Goal: Task Accomplishment & Management: Manage account settings

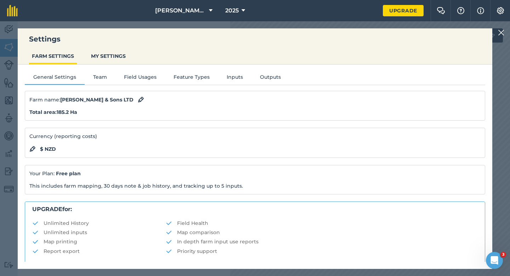
scroll to position [136, 0]
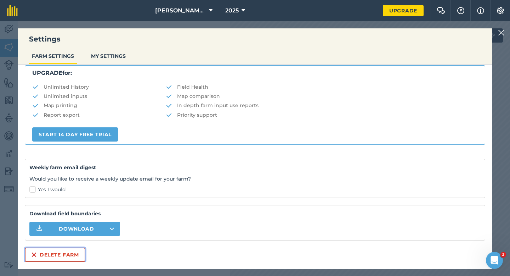
click at [43, 255] on button "Delete farm" at bounding box center [55, 254] width 61 height 14
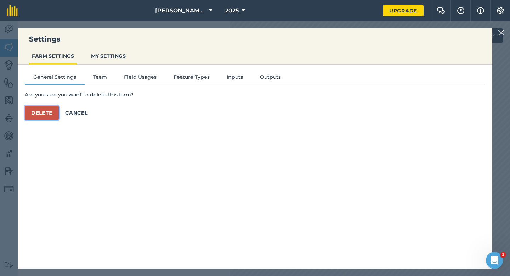
click at [52, 113] on button "Delete" at bounding box center [42, 113] width 34 height 14
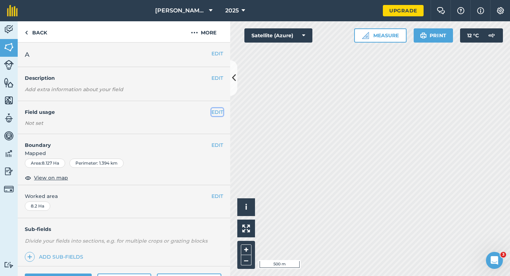
click at [215, 113] on button "EDIT" at bounding box center [217, 112] width 12 height 8
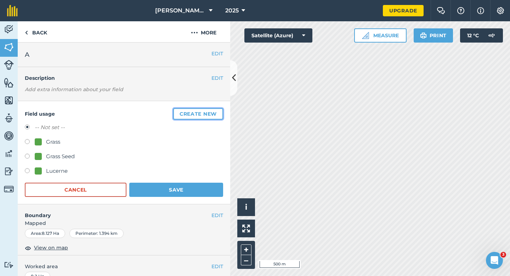
click at [215, 113] on button "Create new" at bounding box center [198, 113] width 50 height 11
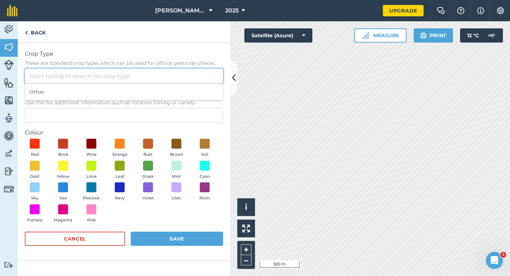
click at [188, 79] on input "Crop Type These are standard crop types which can be used for official pesticid…" at bounding box center [124, 75] width 198 height 15
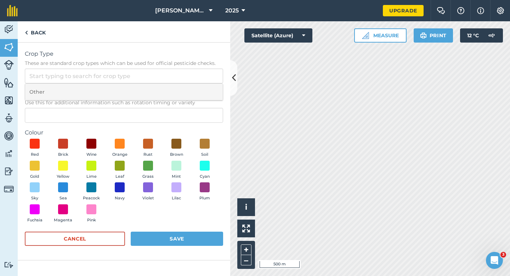
click at [188, 90] on li "Other" at bounding box center [124, 92] width 198 height 17
type input "Other"
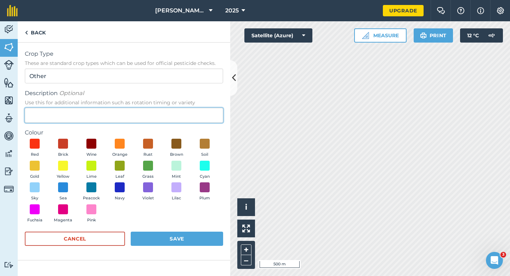
click at [179, 108] on input "Description Optional Use this for additional information such as rotation timin…" at bounding box center [124, 115] width 198 height 15
type input "Wheat"
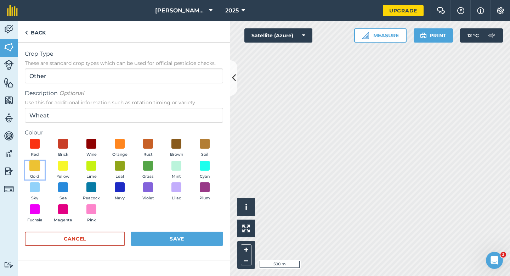
click at [36, 168] on span at bounding box center [34, 165] width 11 height 11
click at [210, 237] on button "Save" at bounding box center [177, 238] width 92 height 14
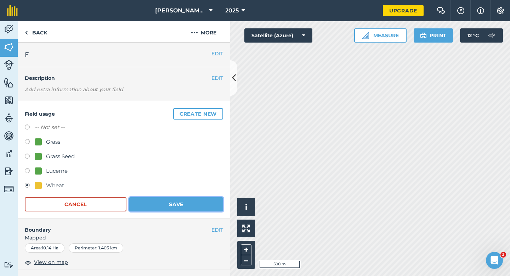
click at [179, 208] on button "Save" at bounding box center [176, 204] width 94 height 14
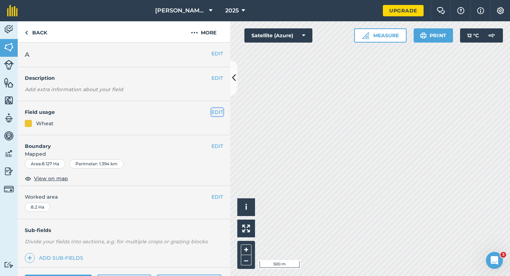
click at [211, 111] on button "EDIT" at bounding box center [217, 112] width 12 height 8
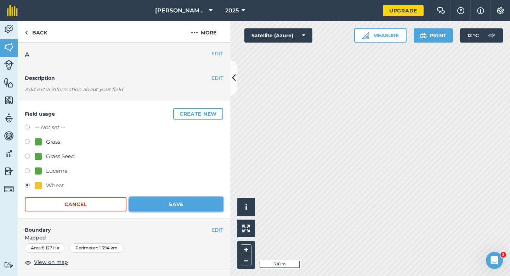
click at [152, 200] on button "Save" at bounding box center [176, 204] width 94 height 14
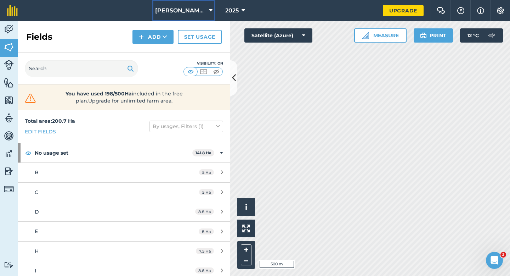
click at [199, 11] on span "[PERSON_NAME] & Sons Farming" at bounding box center [180, 10] width 51 height 9
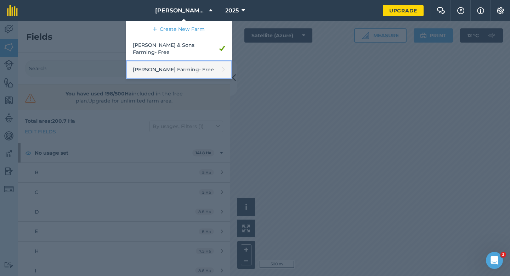
click at [187, 60] on link "[PERSON_NAME] Farming - Free" at bounding box center [179, 69] width 106 height 19
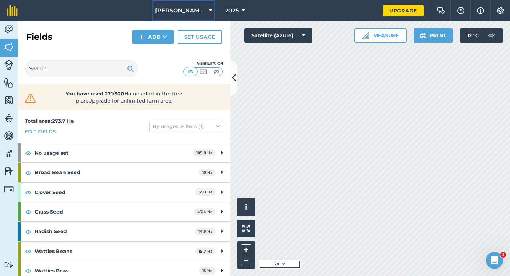
click at [198, 5] on button "[PERSON_NAME] Farming" at bounding box center [183, 10] width 63 height 21
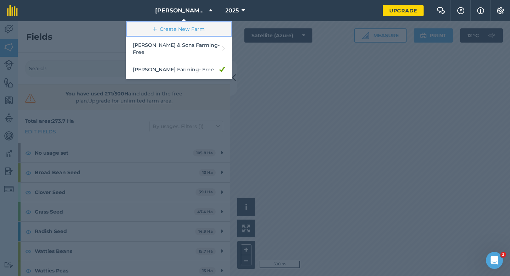
click at [197, 28] on link "Create New Farm" at bounding box center [179, 29] width 106 height 16
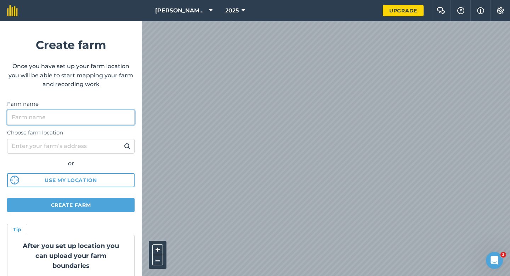
click at [102, 123] on input "Farm name" at bounding box center [71, 117] width 128 height 15
type input "[PERSON_NAME] & Sons"
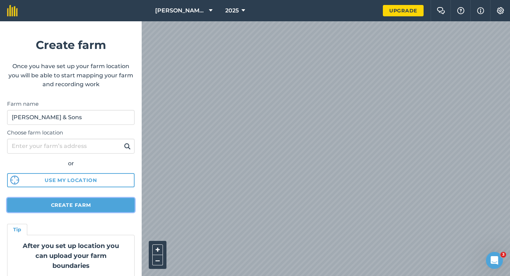
click at [97, 208] on button "Create farm" at bounding box center [71, 205] width 128 height 14
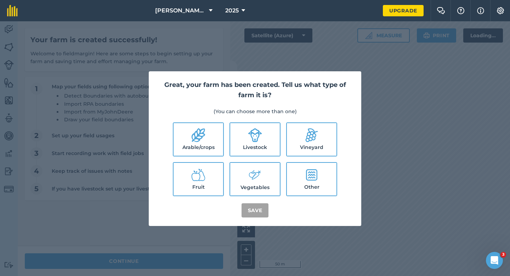
click at [200, 145] on label "Arable/crops" at bounding box center [199, 139] width 50 height 33
checkbox input "true"
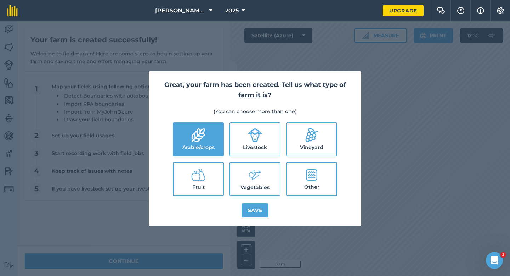
click at [257, 145] on label "Livestock" at bounding box center [255, 139] width 50 height 33
checkbox input "true"
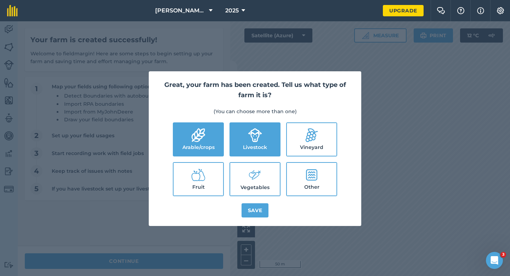
click at [257, 175] on icon at bounding box center [255, 174] width 14 height 15
checkbox input "true"
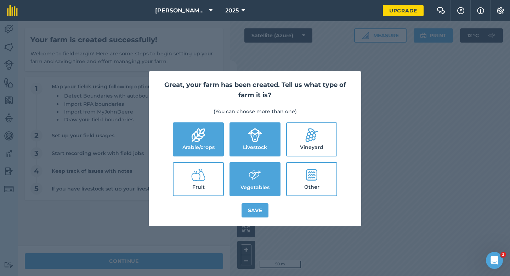
click at [254, 222] on div "Great, your farm has been created. Tell us what type of farm it is? (You can ch…" at bounding box center [255, 148] width 213 height 154
click at [254, 213] on button "Save" at bounding box center [255, 210] width 27 height 14
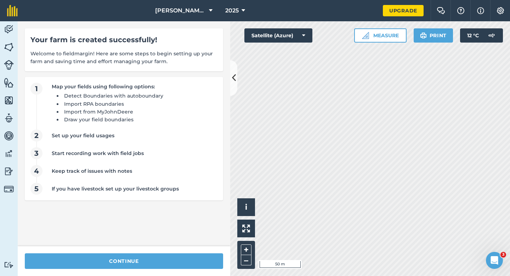
click at [130, 272] on div "continue" at bounding box center [124, 261] width 213 height 30
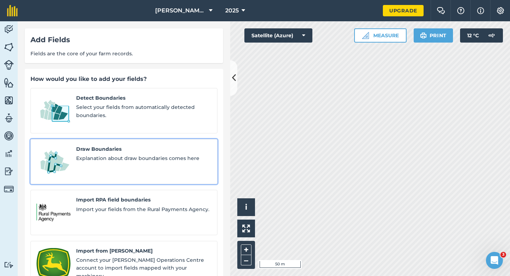
click at [81, 156] on div "Draw Boundaries Explanation about draw boundaries comes here" at bounding box center [143, 161] width 135 height 33
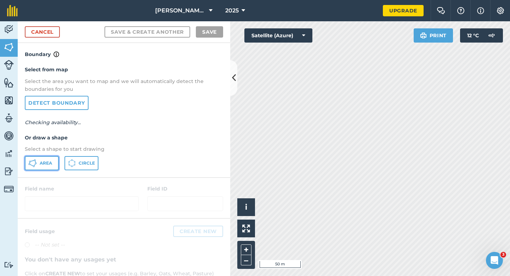
click at [46, 163] on span "Area" at bounding box center [46, 163] width 12 height 6
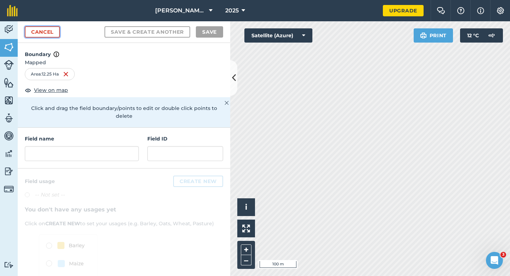
click at [55, 27] on link "Cancel" at bounding box center [42, 31] width 35 height 11
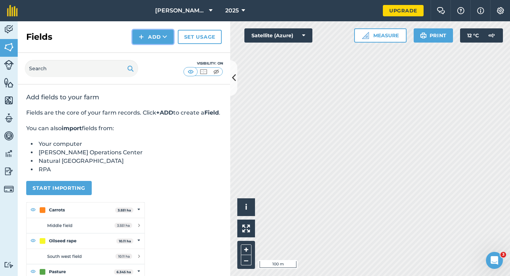
click at [166, 32] on button "Add" at bounding box center [152, 37] width 41 height 14
click at [163, 49] on link "Draw" at bounding box center [153, 53] width 39 height 16
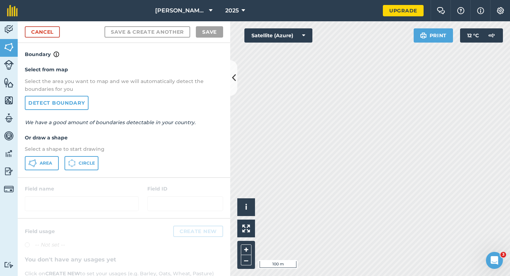
click at [55, 155] on div "Select from map Select the area you want to map and we will automatically detec…" at bounding box center [124, 117] width 213 height 118
click at [52, 157] on button "Area" at bounding box center [42, 163] width 34 height 14
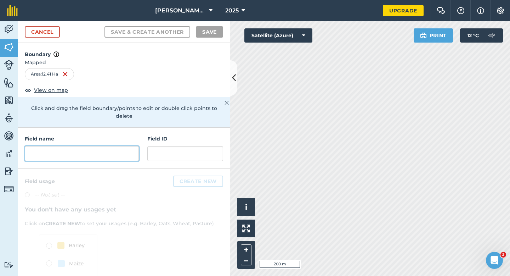
click at [77, 147] on input "text" at bounding box center [82, 153] width 114 height 15
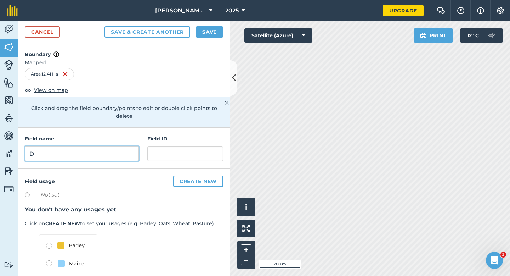
type input "D"
click at [204, 27] on button "Save" at bounding box center [209, 31] width 27 height 11
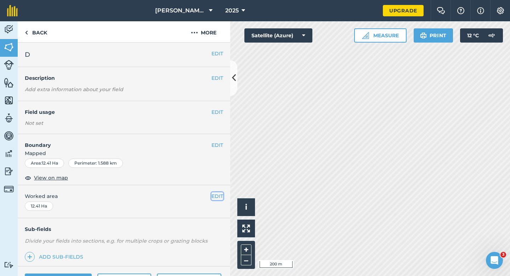
click at [219, 196] on button "EDIT" at bounding box center [217, 196] width 12 height 8
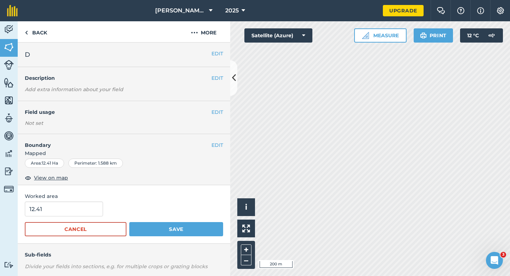
click at [84, 217] on form "12.41 Cancel Save" at bounding box center [124, 218] width 198 height 35
click at [83, 214] on input "12.41" at bounding box center [64, 208] width 78 height 15
type input "12.4"
click at [129, 222] on button "Save" at bounding box center [176, 229] width 94 height 14
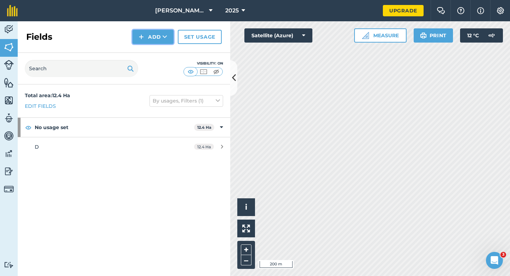
click at [137, 38] on button "Add" at bounding box center [152, 37] width 41 height 14
click at [141, 51] on link "Draw" at bounding box center [153, 53] width 39 height 16
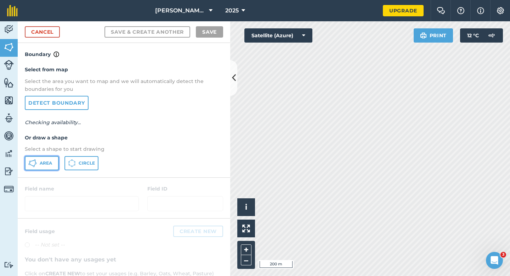
click at [57, 161] on button "Area" at bounding box center [42, 163] width 34 height 14
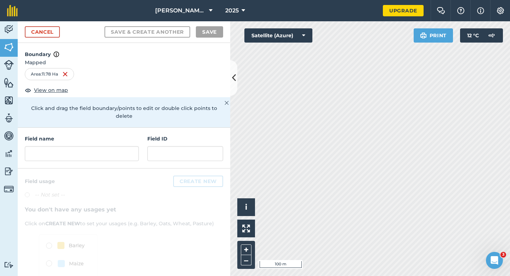
click at [44, 39] on div "Cancel Save & Create Another Save" at bounding box center [124, 32] width 213 height 22
click at [55, 31] on link "Cancel" at bounding box center [42, 31] width 35 height 11
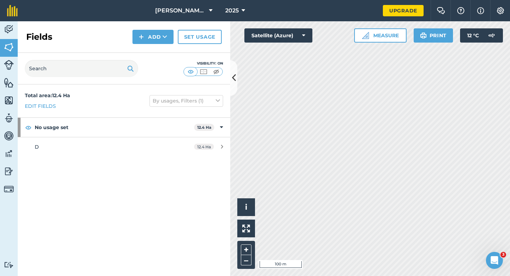
click at [134, 29] on div "Fields Add Set usage" at bounding box center [124, 37] width 213 height 32
click at [142, 38] on img at bounding box center [141, 37] width 5 height 9
click at [142, 53] on link "Draw" at bounding box center [153, 53] width 39 height 16
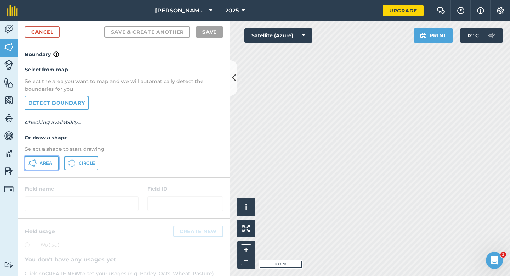
click at [34, 165] on icon at bounding box center [35, 164] width 2 height 2
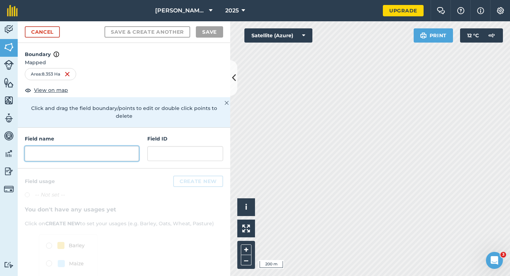
click at [91, 146] on input "text" at bounding box center [82, 153] width 114 height 15
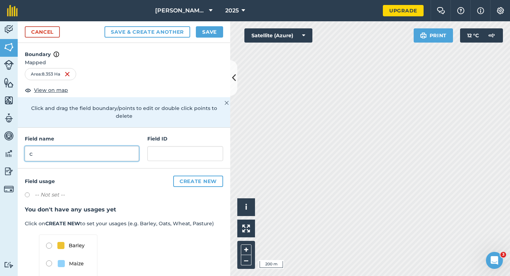
type input "c"
click at [211, 28] on button "Save" at bounding box center [209, 31] width 27 height 11
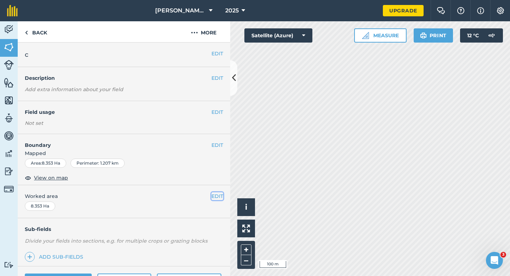
click at [220, 197] on button "EDIT" at bounding box center [217, 196] width 12 height 8
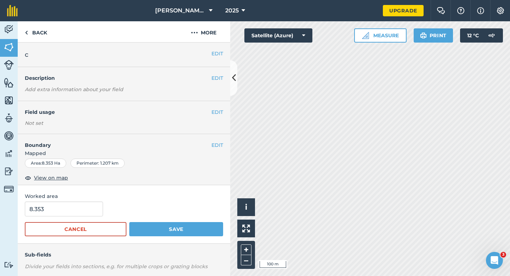
click at [68, 198] on span "Worked area" at bounding box center [124, 196] width 198 height 8
click at [68, 213] on input "8.353" at bounding box center [64, 208] width 78 height 15
type input "8.4"
click at [129, 222] on button "Save" at bounding box center [176, 229] width 94 height 14
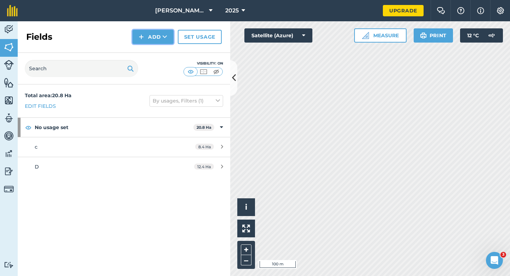
click at [150, 34] on button "Add" at bounding box center [152, 37] width 41 height 14
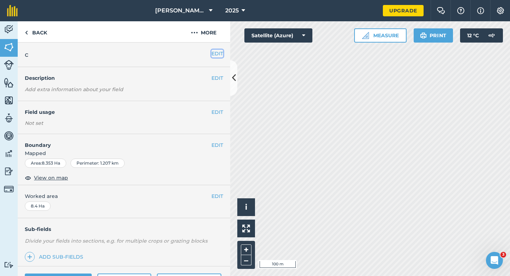
click at [216, 50] on button "EDIT" at bounding box center [217, 54] width 12 height 8
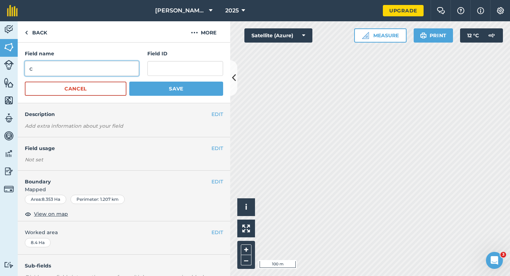
click at [131, 63] on input "c" at bounding box center [82, 68] width 114 height 15
type input "C"
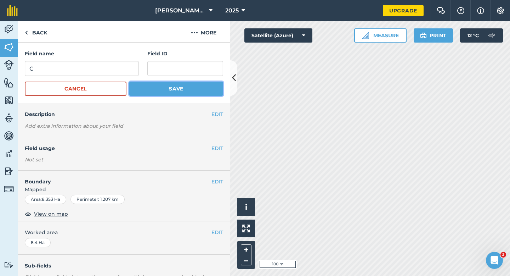
click at [178, 91] on button "Save" at bounding box center [176, 88] width 94 height 14
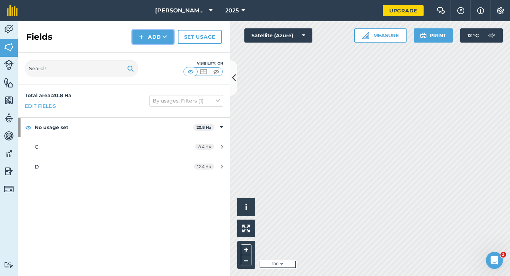
click at [145, 38] on button "Add" at bounding box center [152, 37] width 41 height 14
click at [145, 50] on link "Draw" at bounding box center [153, 53] width 39 height 16
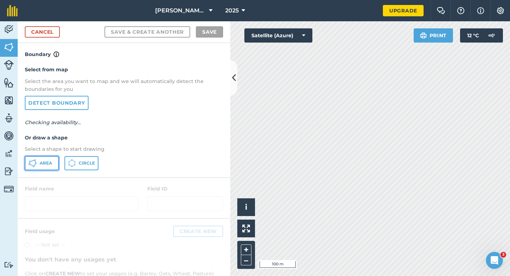
click at [38, 164] on button "Area" at bounding box center [42, 163] width 34 height 14
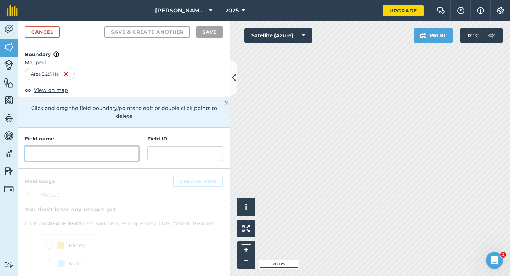
click at [102, 150] on input "text" at bounding box center [82, 153] width 114 height 15
click at [87, 146] on input "text" at bounding box center [82, 153] width 114 height 15
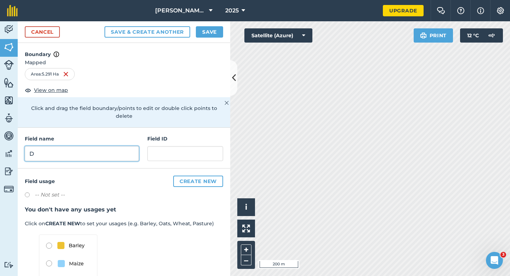
type input "D"
click at [218, 29] on button "Save" at bounding box center [209, 31] width 27 height 11
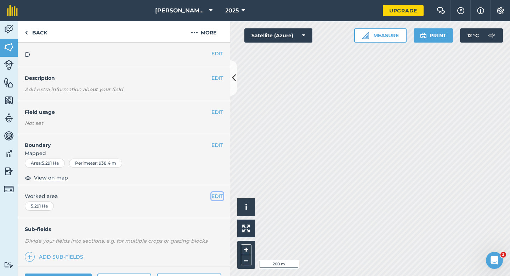
click at [217, 196] on button "EDIT" at bounding box center [217, 196] width 12 height 8
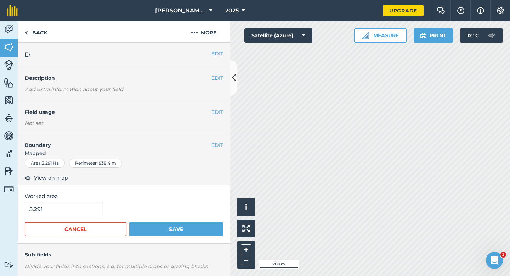
click at [79, 217] on form "5.291 Cancel Save" at bounding box center [124, 218] width 198 height 35
click at [73, 203] on input "5.291" at bounding box center [64, 208] width 78 height 15
click at [77, 209] on input "5.291" at bounding box center [64, 208] width 78 height 15
type input "5.3"
click at [129, 222] on button "Save" at bounding box center [176, 229] width 94 height 14
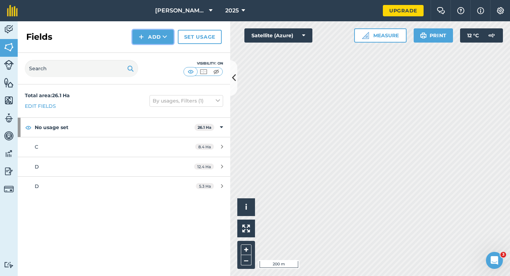
click at [169, 30] on button "Add" at bounding box center [152, 37] width 41 height 14
click at [166, 54] on link "Draw" at bounding box center [153, 53] width 39 height 16
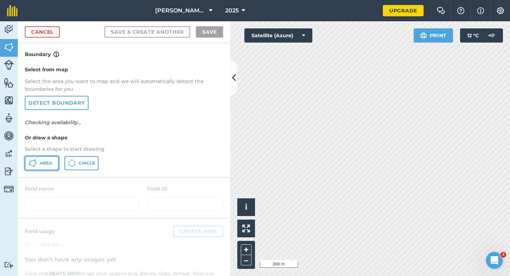
click at [49, 158] on button "Area" at bounding box center [42, 163] width 34 height 14
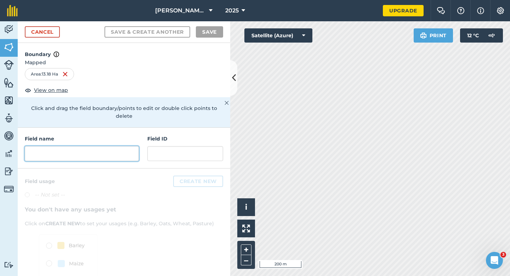
click at [83, 146] on input "text" at bounding box center [82, 153] width 114 height 15
click at [91, 146] on input "text" at bounding box center [82, 153] width 114 height 15
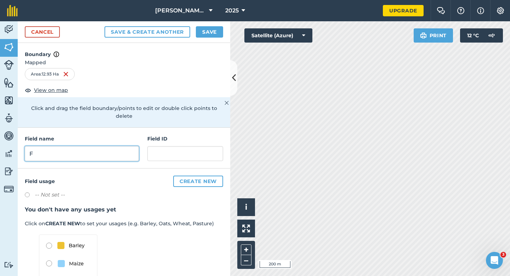
type input "F"
click at [204, 32] on button "Save" at bounding box center [209, 31] width 27 height 11
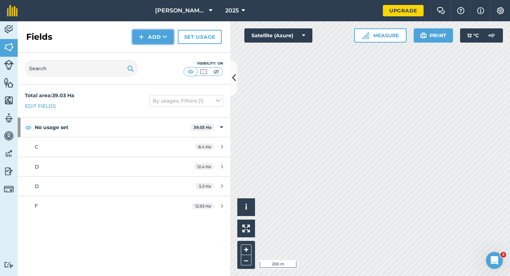
click at [143, 38] on img at bounding box center [141, 37] width 5 height 9
click at [144, 49] on link "Draw" at bounding box center [153, 53] width 39 height 16
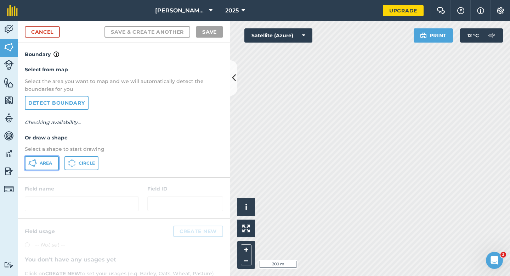
click at [43, 158] on button "Area" at bounding box center [42, 163] width 34 height 14
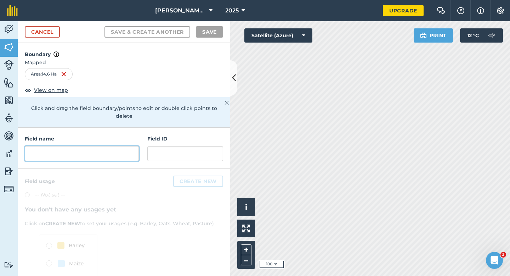
click at [130, 146] on input "text" at bounding box center [82, 153] width 114 height 15
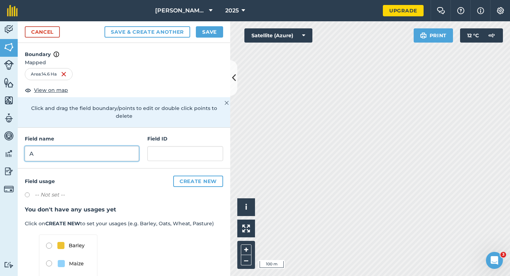
type input "A"
click at [211, 34] on button "Save" at bounding box center [209, 31] width 27 height 11
